Goal: Complete application form

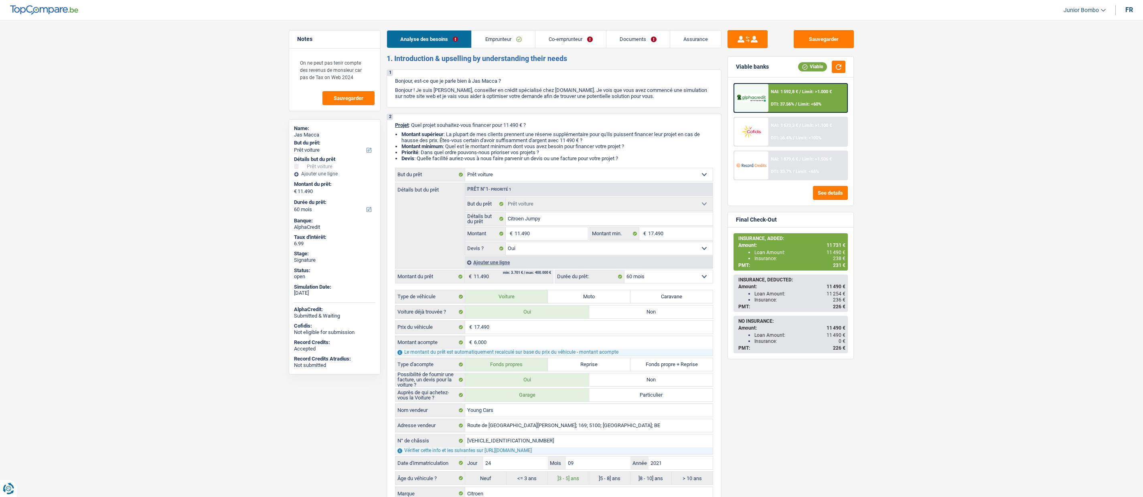
select select "car"
select select "60"
select select "car"
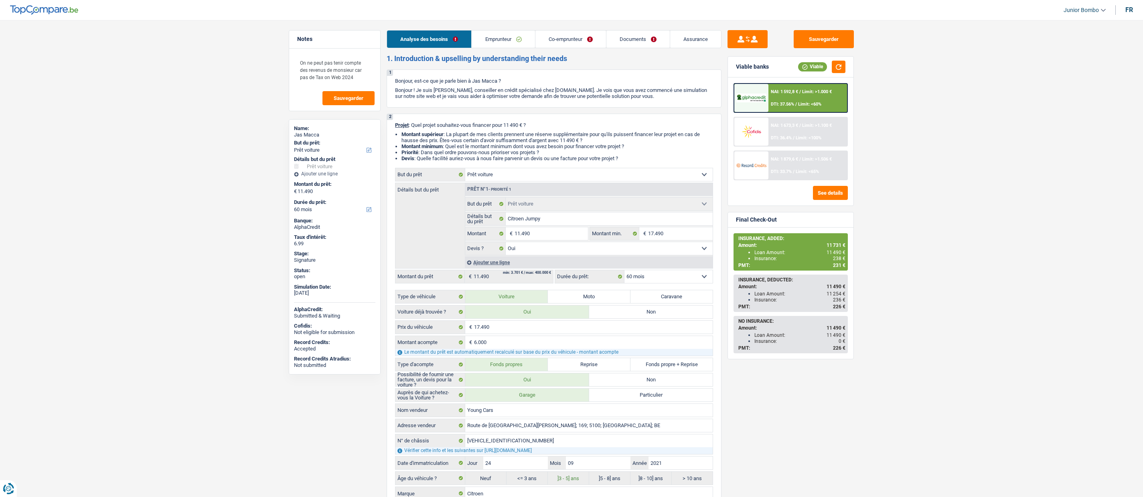
select select "yes"
select select "60"
select select "housewife"
select select "publicEmployee"
select select "netSalary"
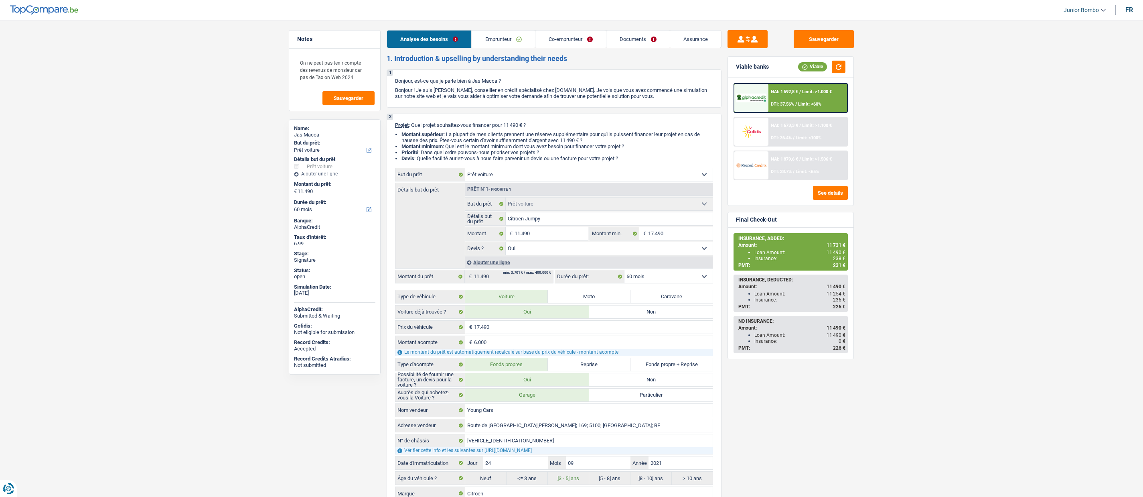
select select "netSalary"
select select "mealVouchers"
select select "rents"
select select "cardOrCredit"
select select "car"
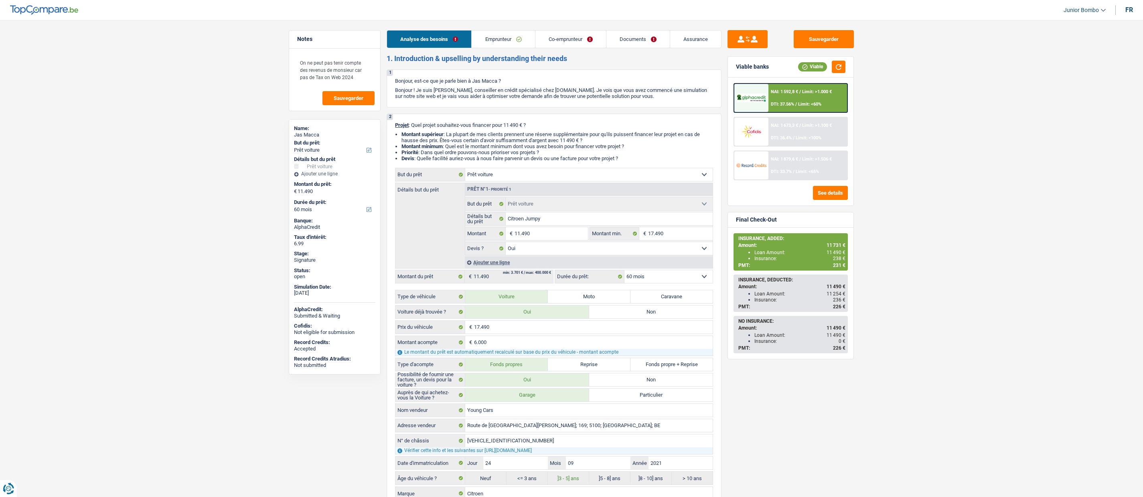
select select "car"
select select "yes"
select select "60"
click at [625, 41] on link "Documents" at bounding box center [638, 38] width 63 height 17
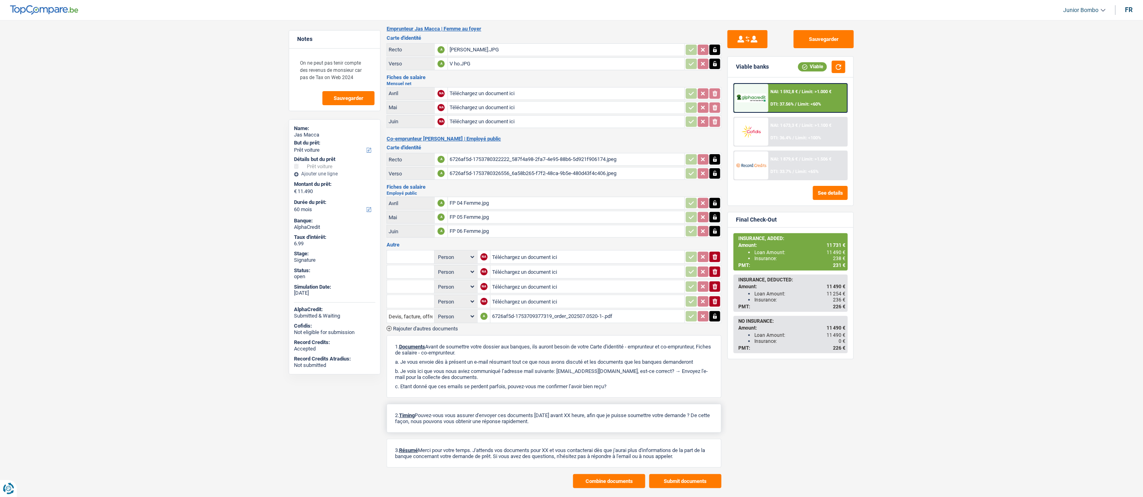
scroll to position [44, 0]
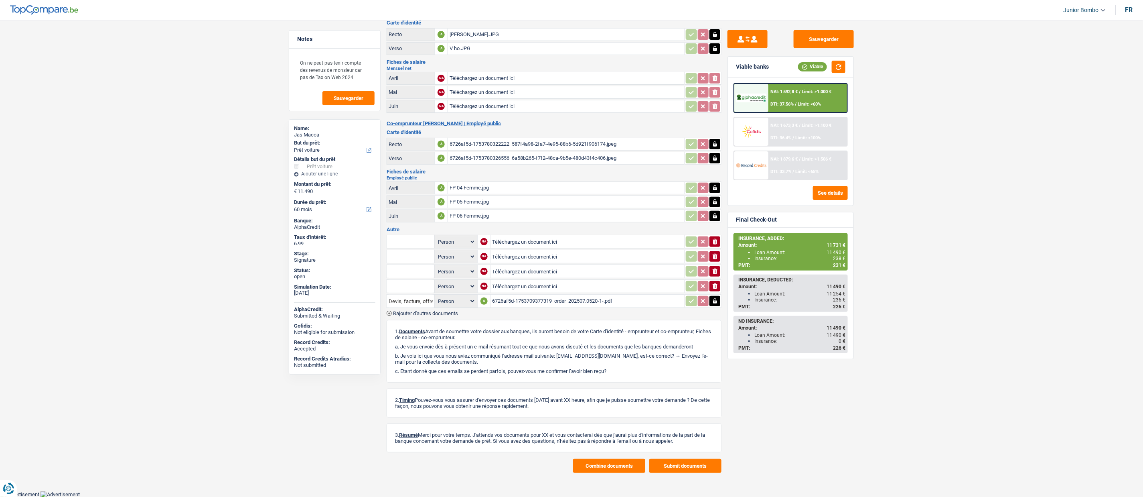
click at [617, 461] on button "Combine documents" at bounding box center [609, 466] width 72 height 14
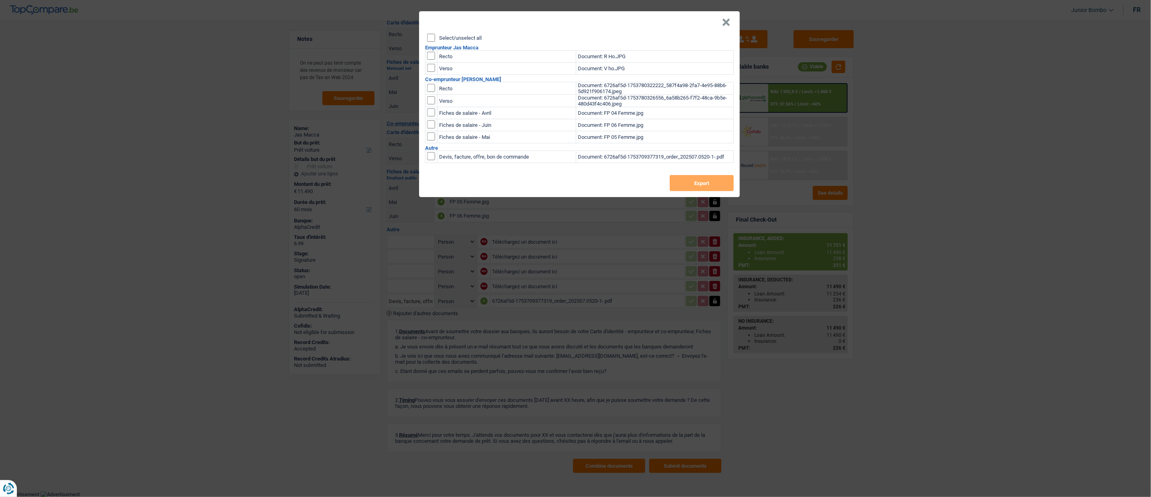
click at [432, 56] on input "checkbox" at bounding box center [431, 56] width 8 height 8
checkbox input "true"
click at [431, 60] on input "checkbox" at bounding box center [431, 56] width 8 height 8
checkbox input "true"
click at [432, 89] on input "checkbox" at bounding box center [431, 88] width 8 height 8
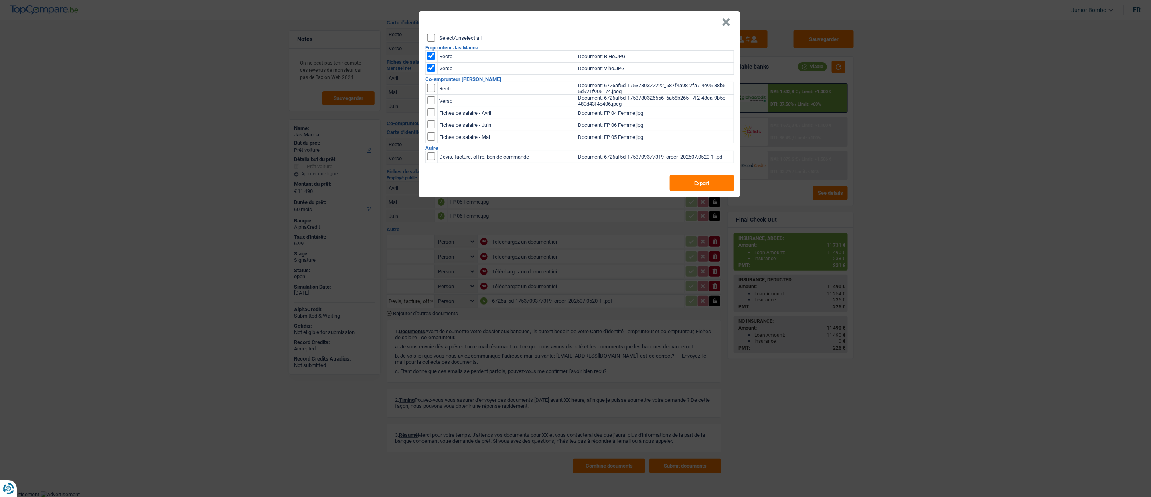
checkbox input "true"
click at [432, 92] on input "checkbox" at bounding box center [431, 88] width 8 height 8
checkbox input "true"
click at [434, 116] on input "checkbox" at bounding box center [431, 112] width 8 height 8
checkbox input "true"
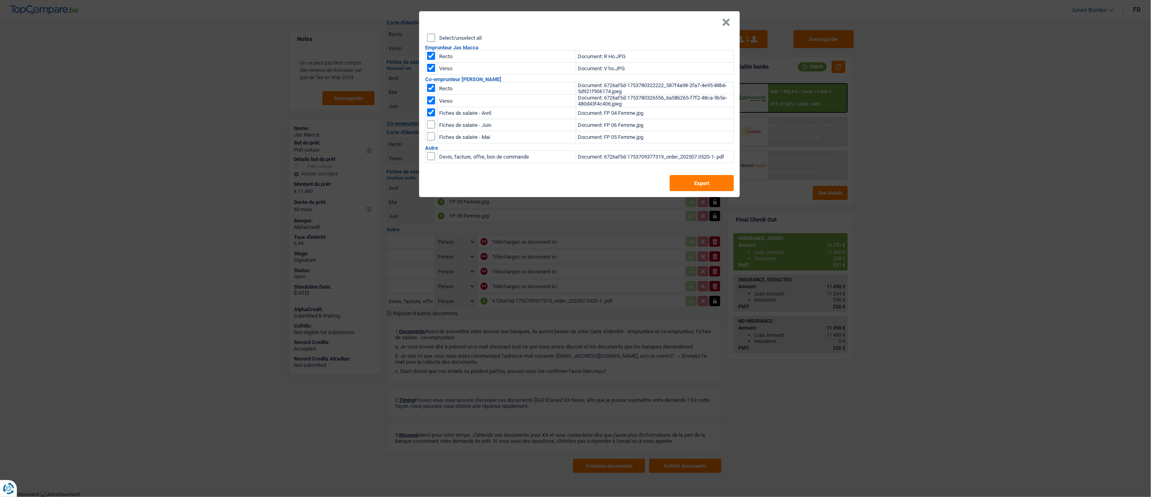
click at [433, 116] on input "checkbox" at bounding box center [431, 112] width 8 height 8
checkbox input "true"
click at [428, 116] on input "checkbox" at bounding box center [431, 112] width 8 height 8
checkbox input "true"
click at [698, 183] on button "Export" at bounding box center [702, 183] width 64 height 16
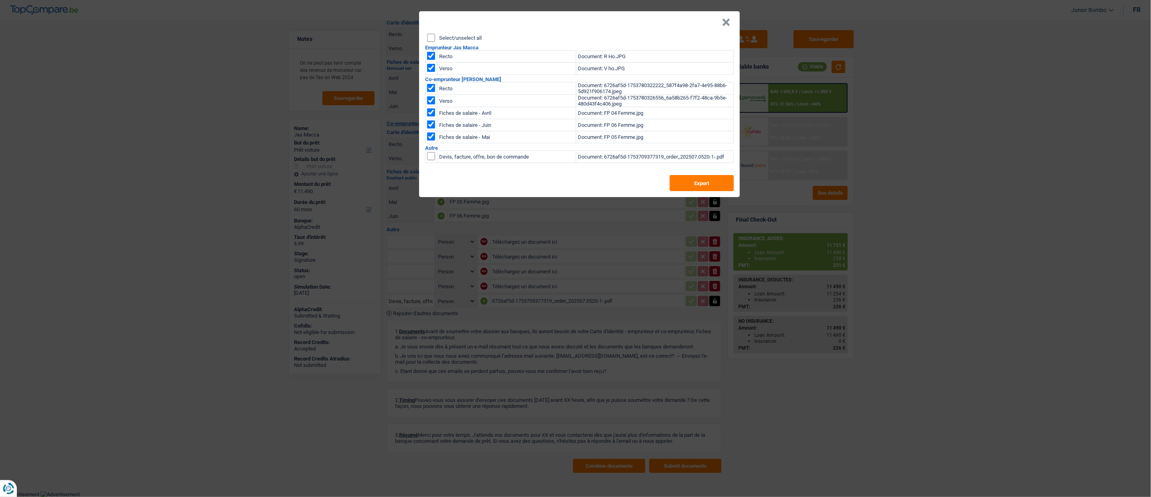
click at [433, 109] on input "checkbox" at bounding box center [431, 112] width 8 height 8
checkbox input "false"
click at [431, 116] on input "checkbox" at bounding box center [431, 112] width 8 height 8
checkbox input "false"
click at [430, 116] on input "checkbox" at bounding box center [431, 112] width 8 height 8
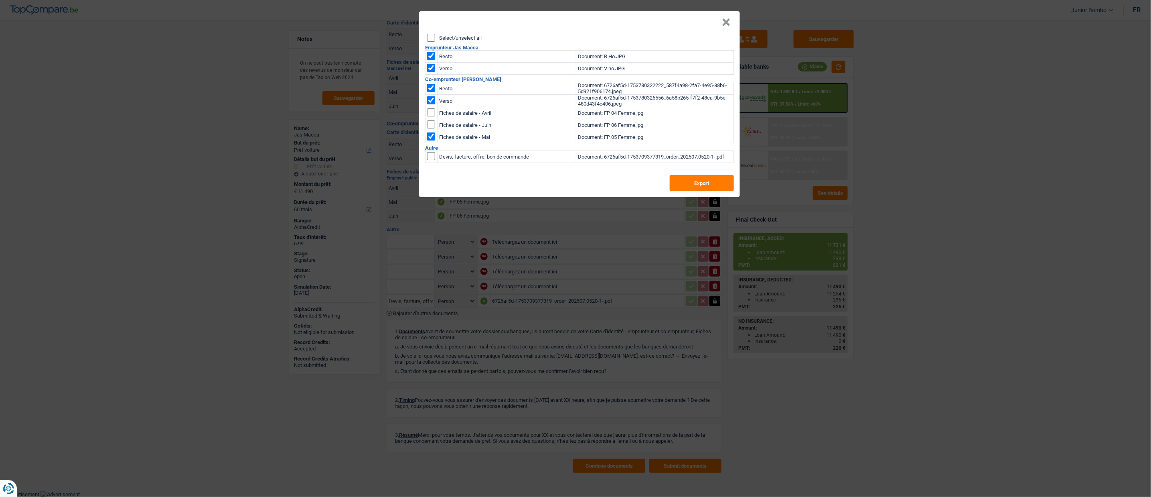
checkbox input "false"
drag, startPoint x: 700, startPoint y: 182, endPoint x: 688, endPoint y: 180, distance: 11.7
click at [700, 181] on button "Export" at bounding box center [702, 183] width 64 height 16
click at [729, 18] on button "×" at bounding box center [726, 22] width 8 height 8
